Goal: Task Accomplishment & Management: Manage account settings

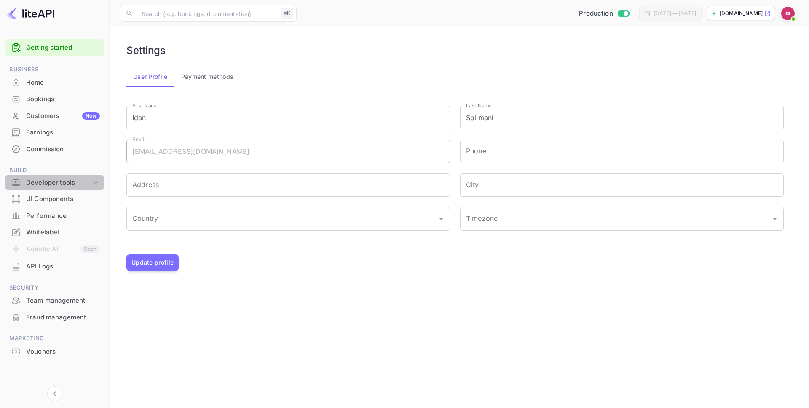
click at [62, 181] on div "Developer tools" at bounding box center [58, 183] width 65 height 10
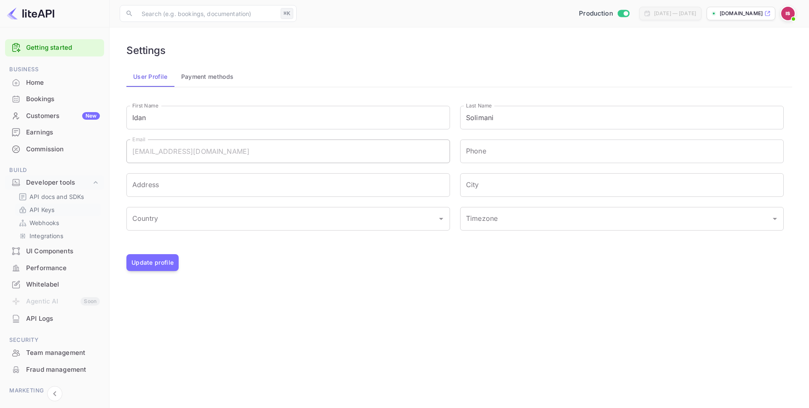
click at [55, 208] on link "API Keys" at bounding box center [58, 209] width 79 height 9
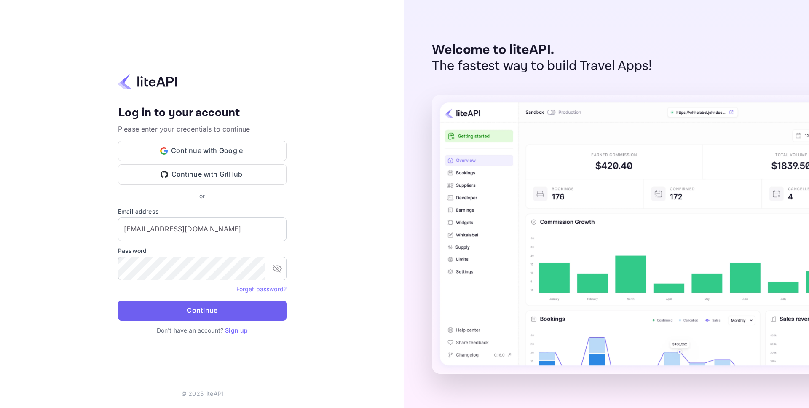
click at [213, 316] on button "Continue" at bounding box center [202, 310] width 169 height 20
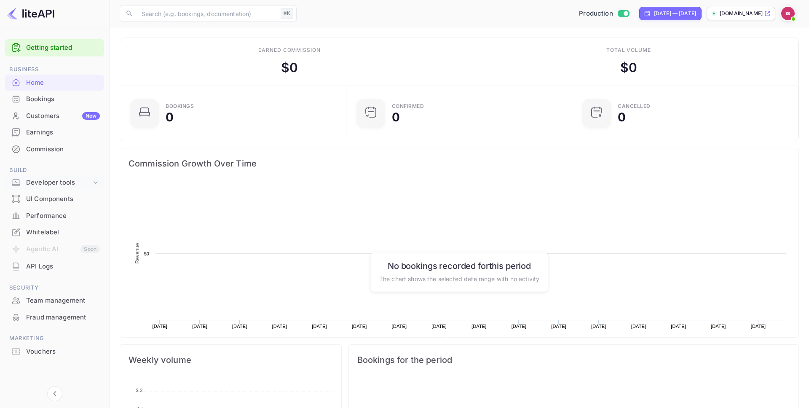
scroll to position [137, 221]
click at [52, 185] on div "Developer tools" at bounding box center [58, 183] width 65 height 10
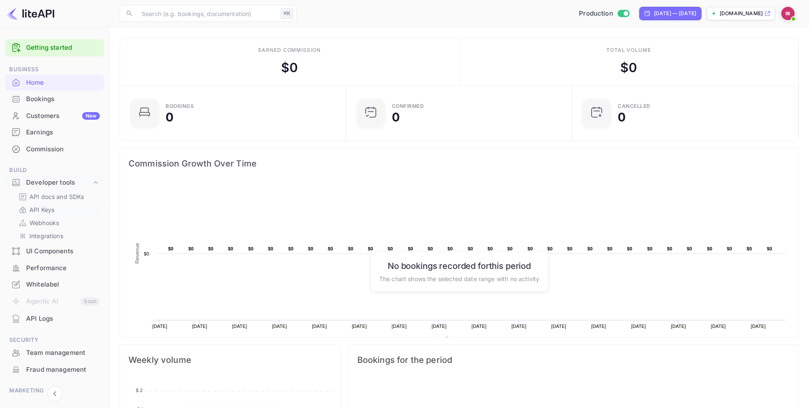
click at [50, 206] on p "API Keys" at bounding box center [41, 209] width 25 height 9
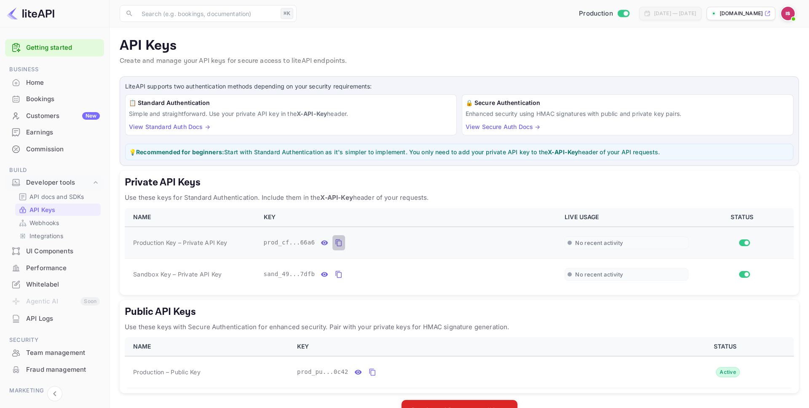
click at [340, 243] on icon "private api keys table" at bounding box center [339, 243] width 8 height 10
